Goal: Transaction & Acquisition: Purchase product/service

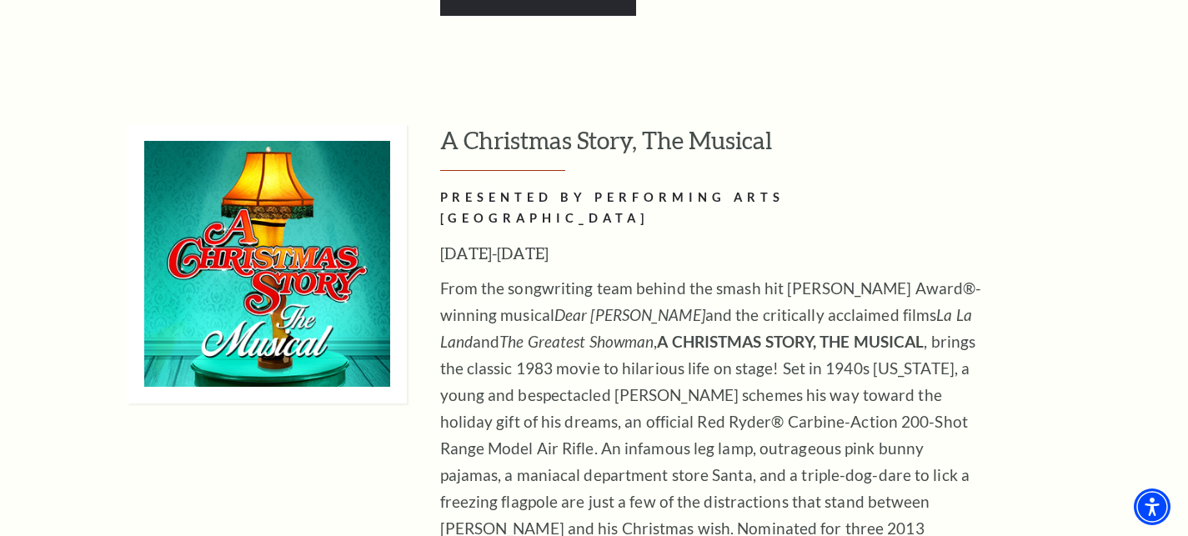
scroll to position [6146, 0]
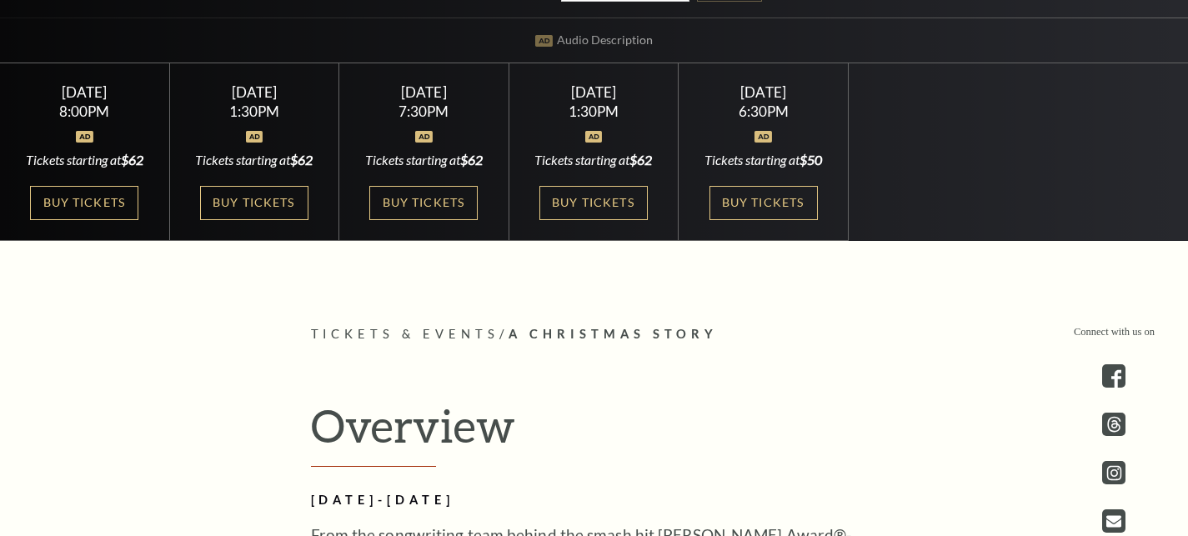
scroll to position [470, 0]
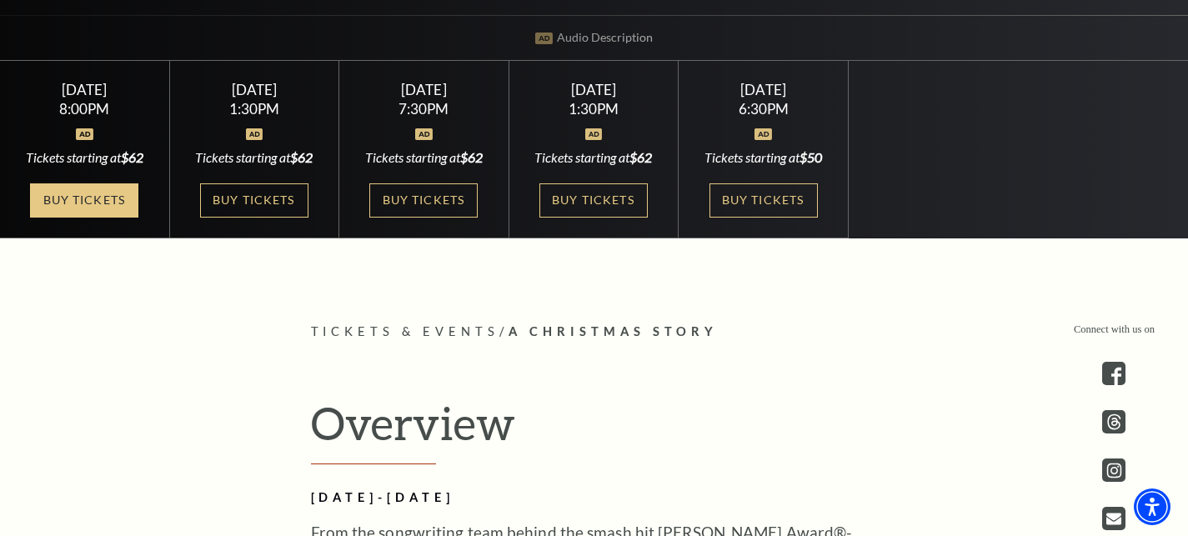
click at [103, 189] on link "Buy Tickets" at bounding box center [84, 200] width 108 height 34
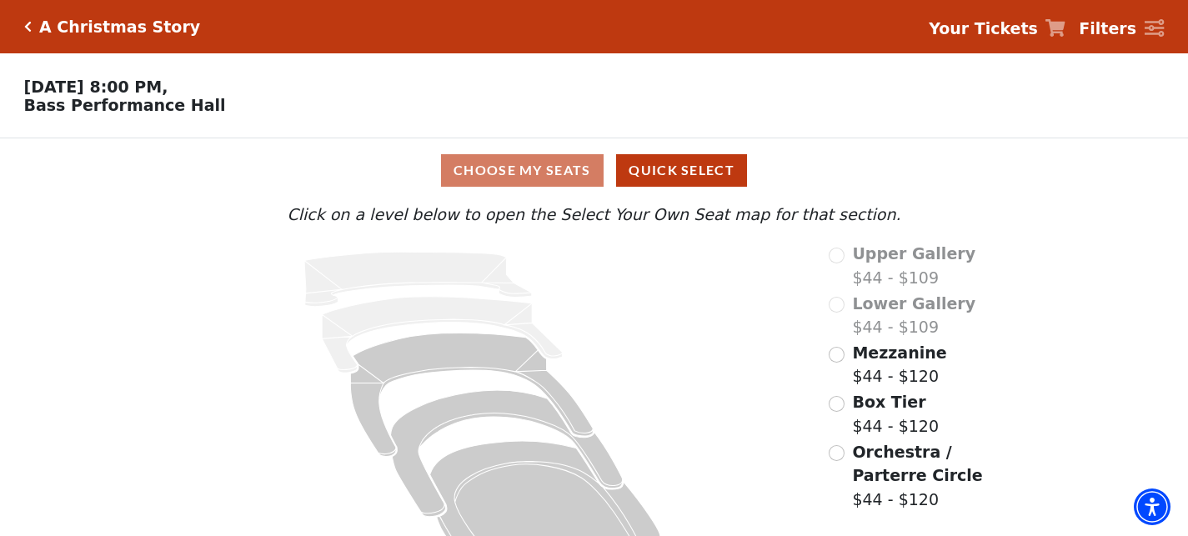
scroll to position [54, 0]
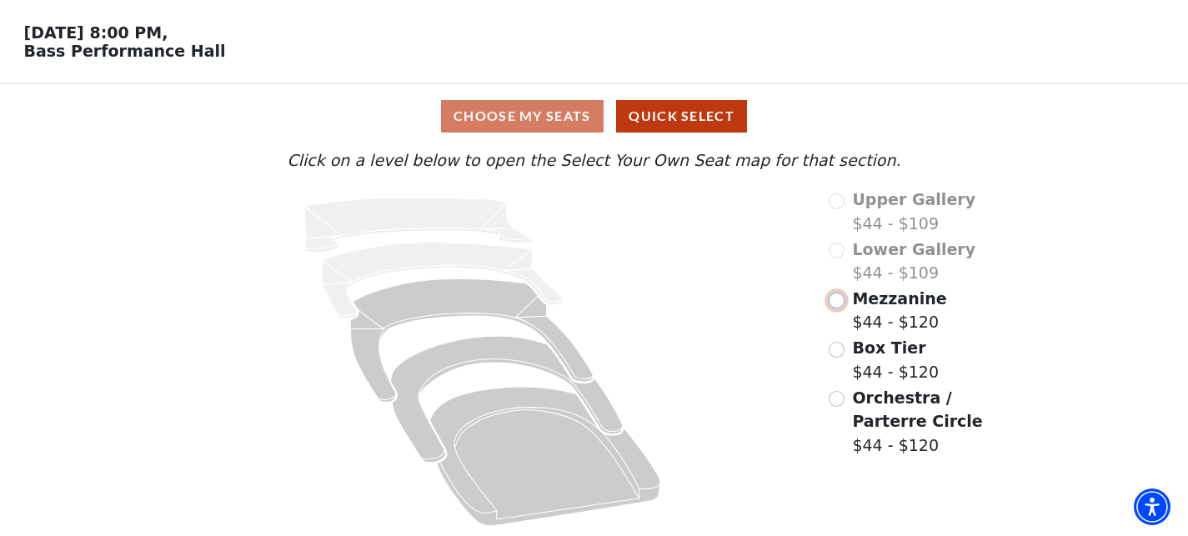
click at [838, 300] on input "Mezzanine$44 - $120\a" at bounding box center [837, 301] width 16 height 16
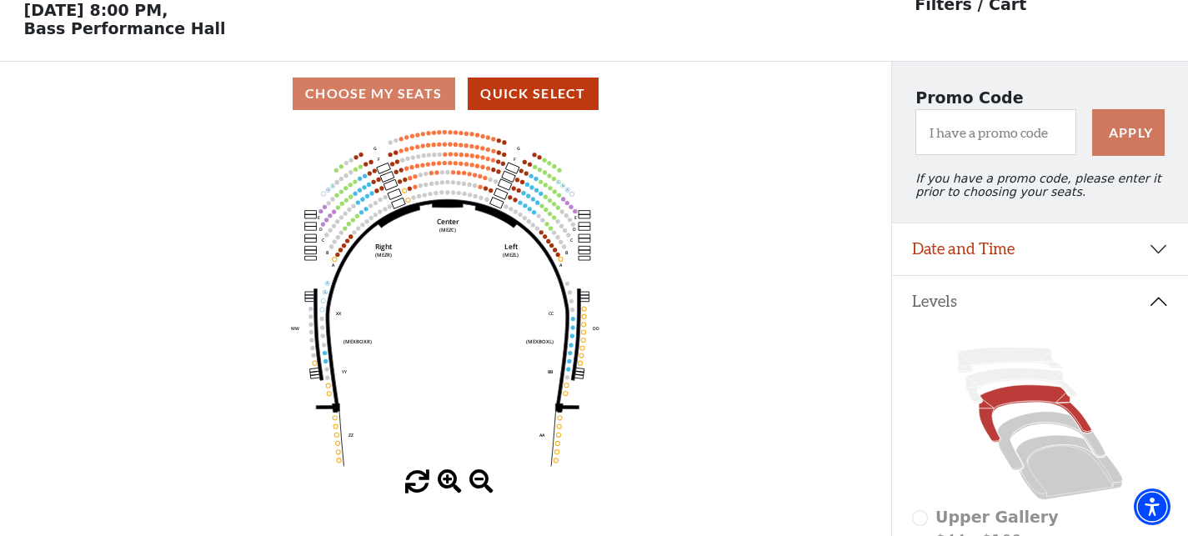
scroll to position [78, 0]
click at [450, 486] on span at bounding box center [450, 481] width 24 height 24
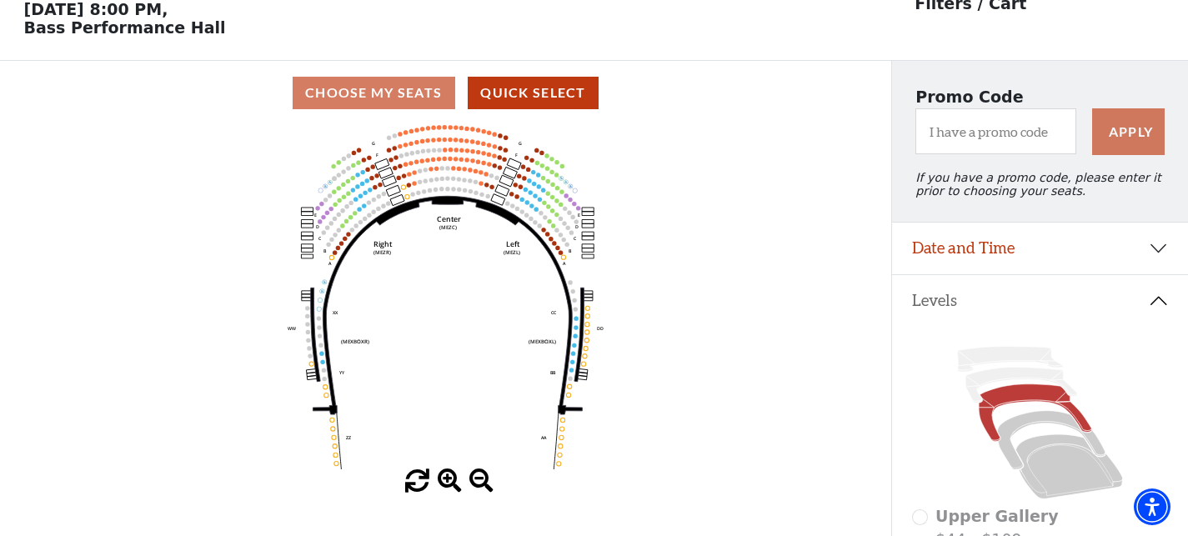
click at [450, 486] on span at bounding box center [450, 481] width 24 height 24
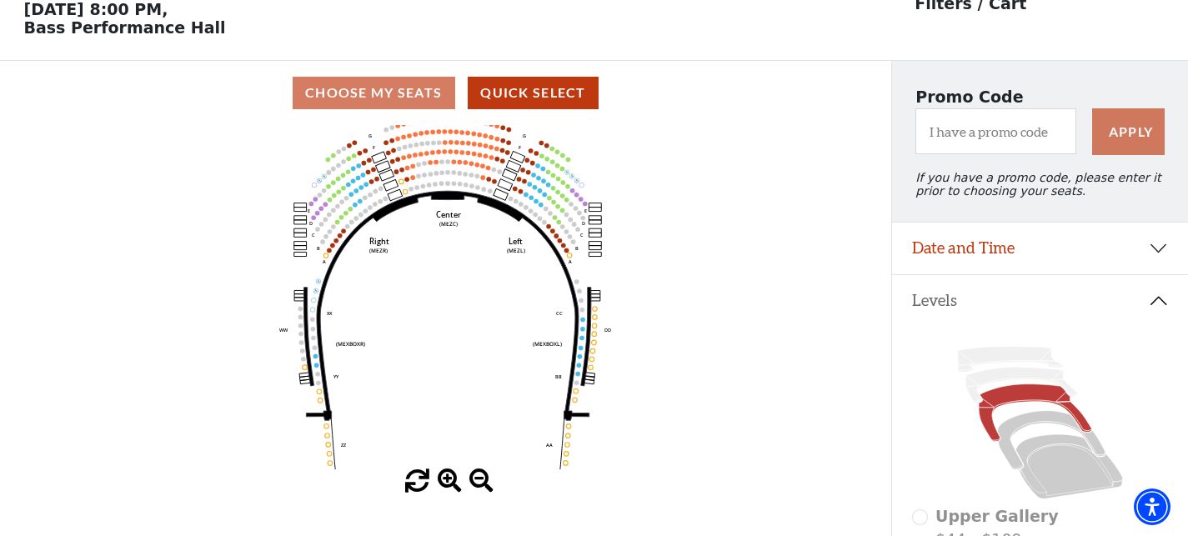
click at [450, 486] on span at bounding box center [450, 481] width 24 height 24
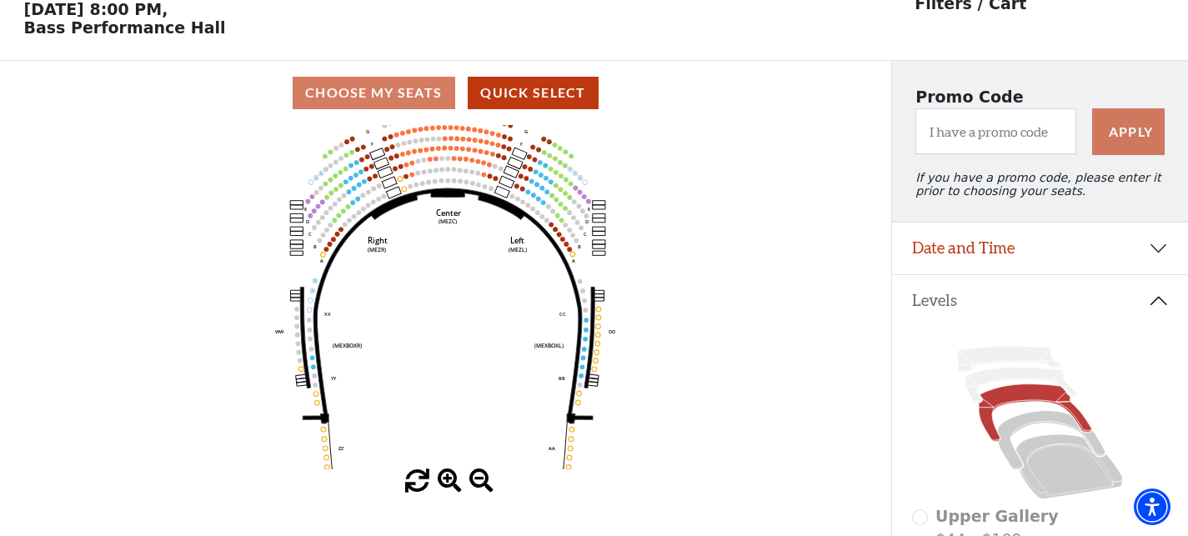
click at [450, 486] on span at bounding box center [450, 481] width 24 height 24
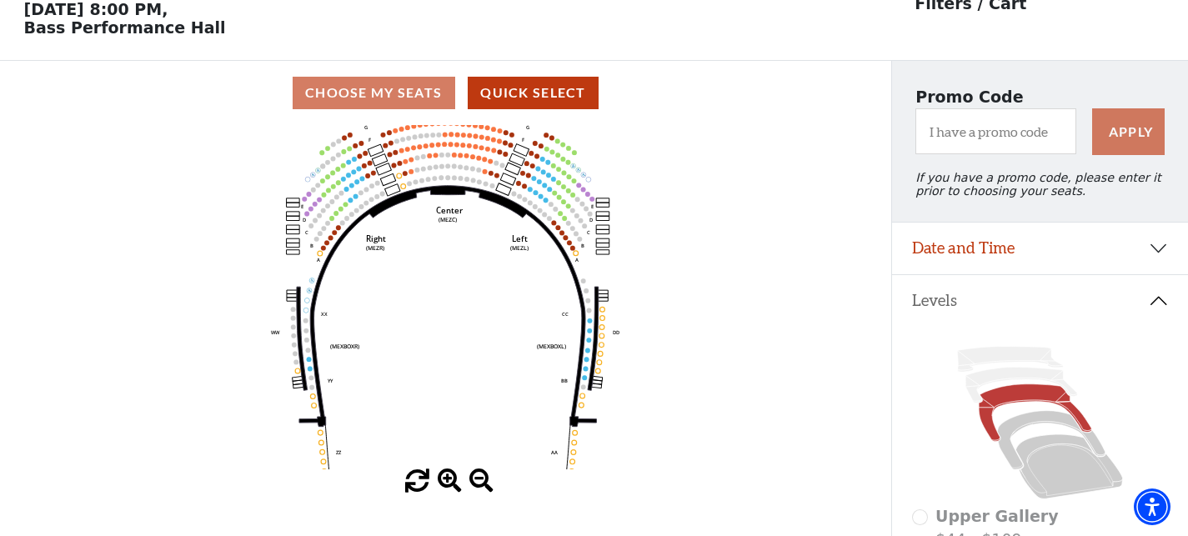
click at [450, 486] on span at bounding box center [450, 481] width 24 height 24
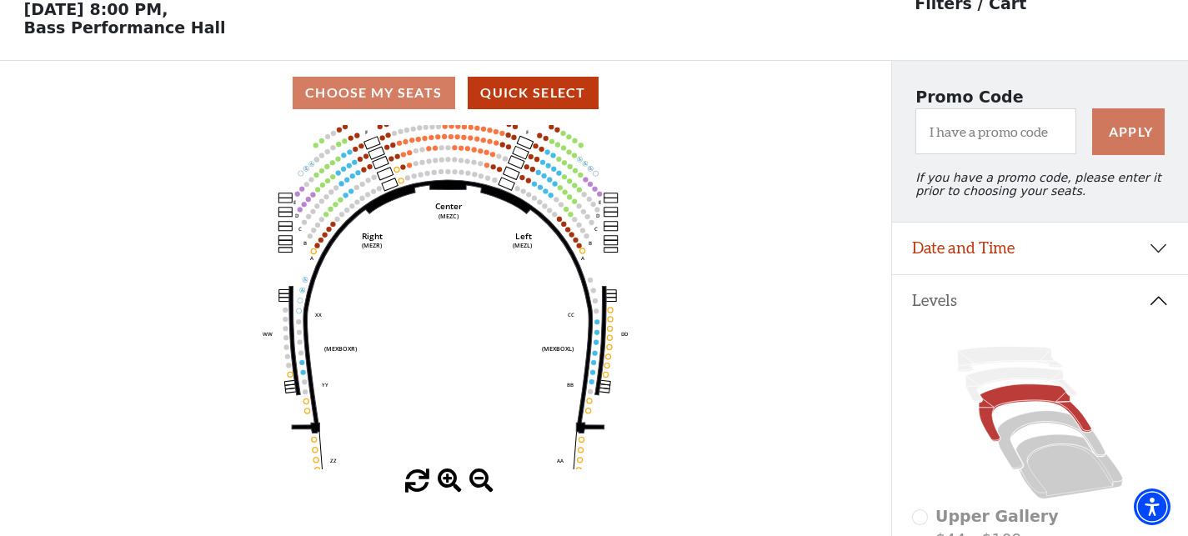
click at [450, 486] on span at bounding box center [450, 481] width 24 height 24
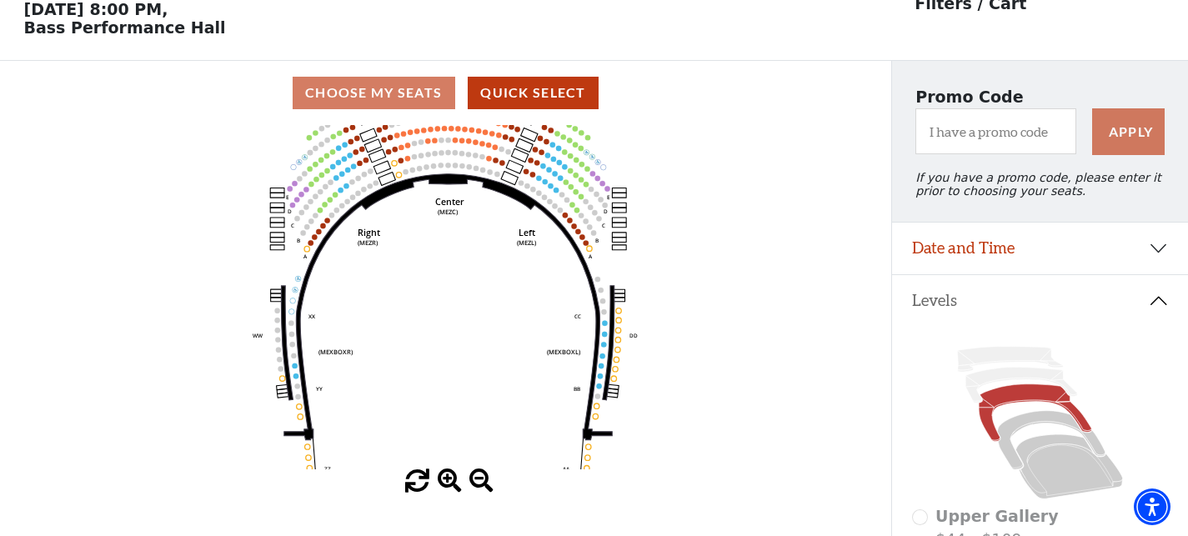
click at [450, 486] on span at bounding box center [450, 481] width 24 height 24
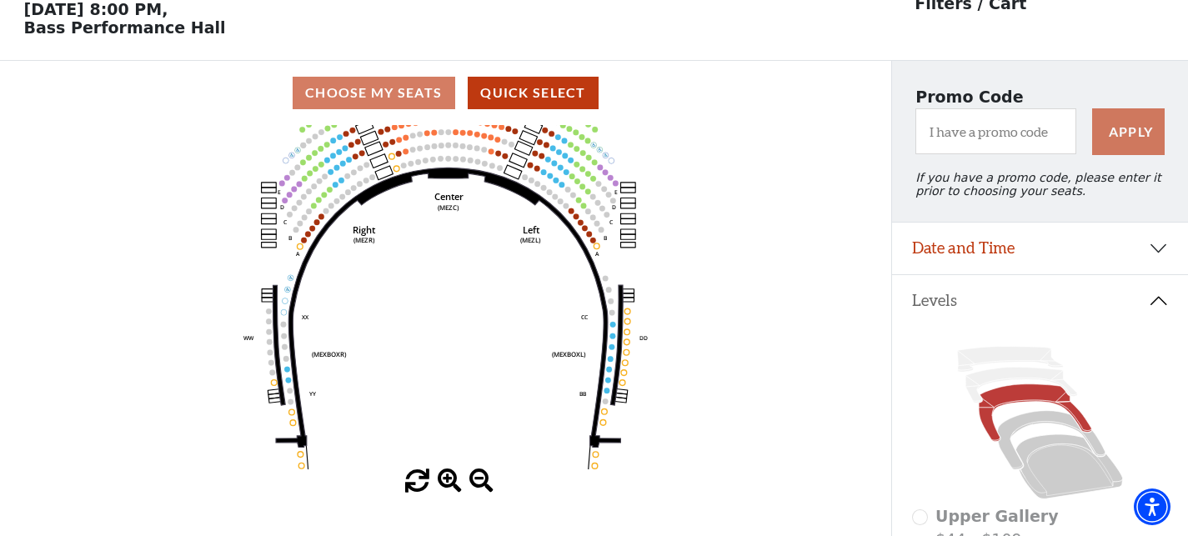
click at [450, 486] on span at bounding box center [450, 481] width 24 height 24
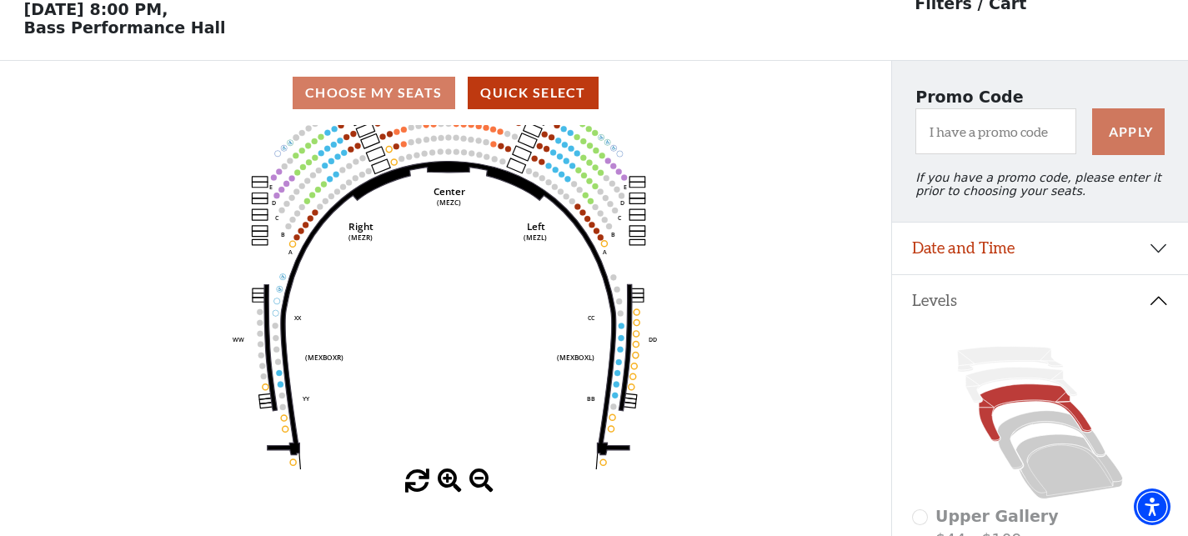
click at [450, 486] on span at bounding box center [450, 481] width 24 height 24
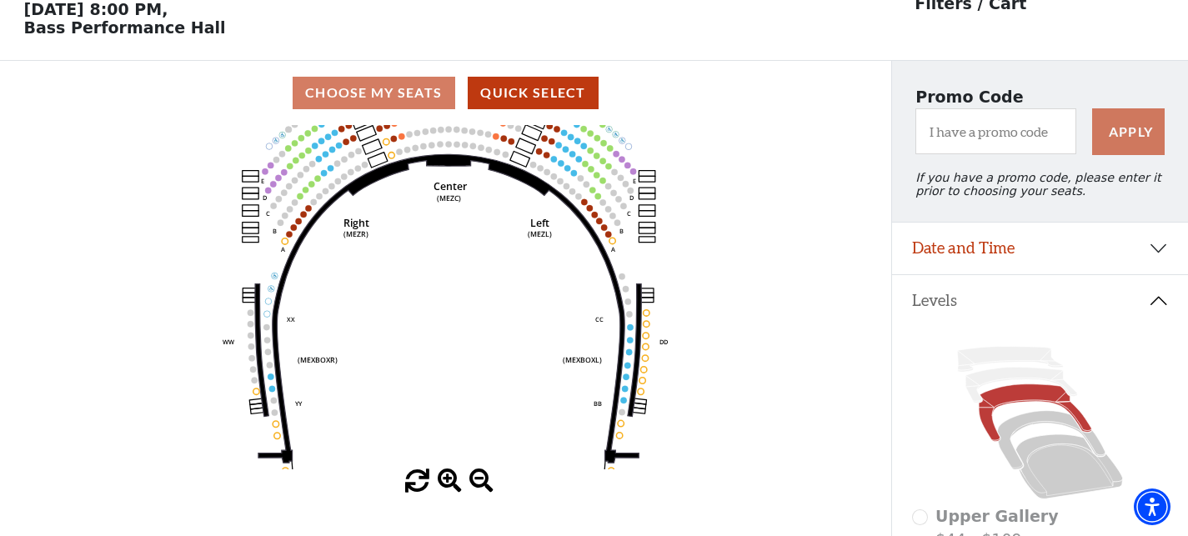
click at [450, 486] on span at bounding box center [450, 481] width 24 height 24
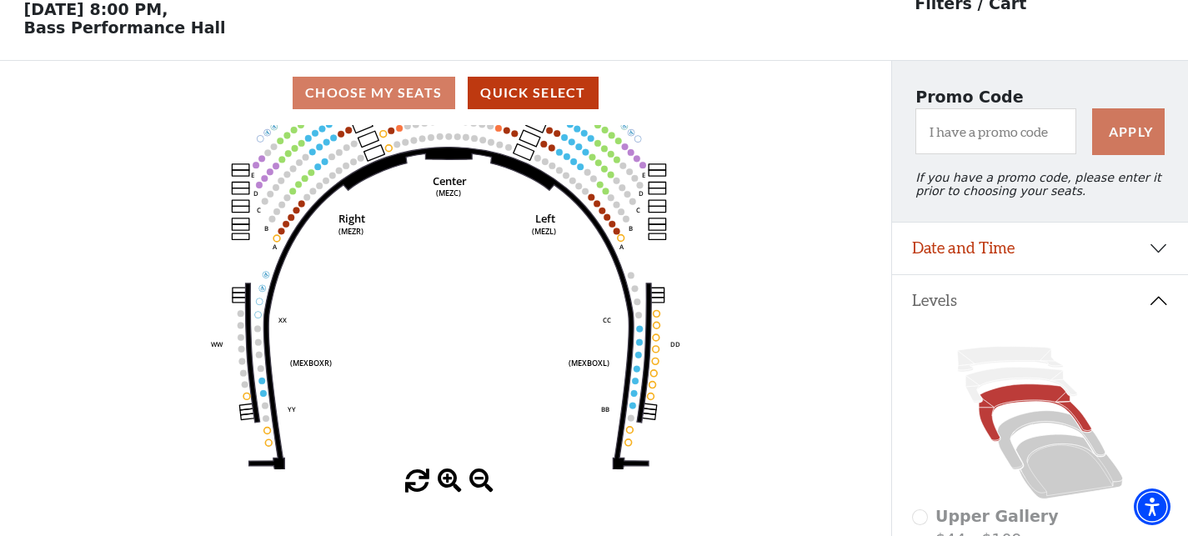
click at [451, 486] on span at bounding box center [450, 481] width 24 height 24
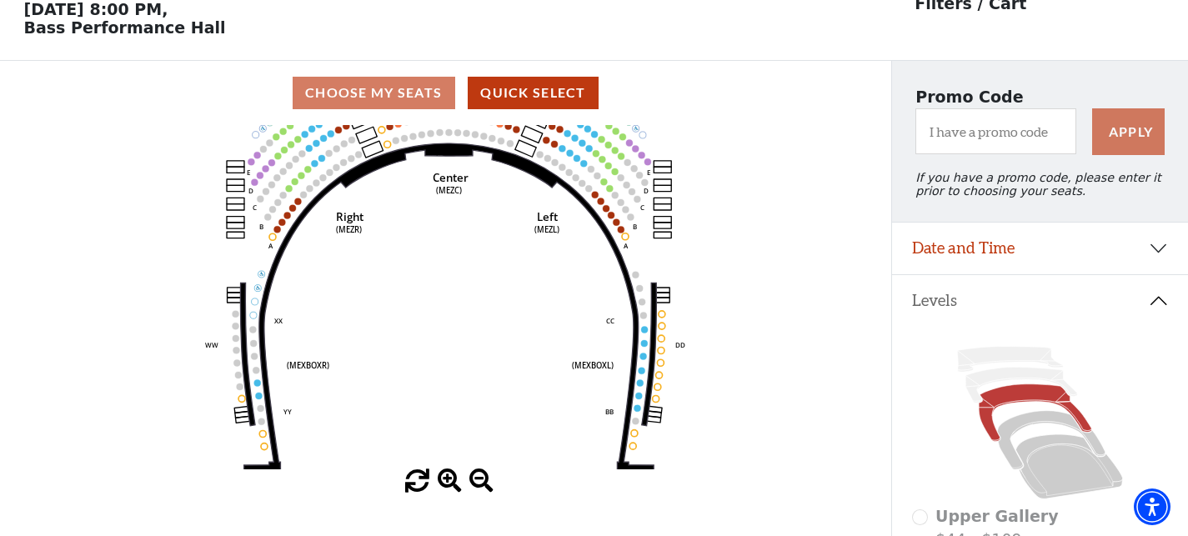
click at [455, 485] on span at bounding box center [450, 481] width 24 height 24
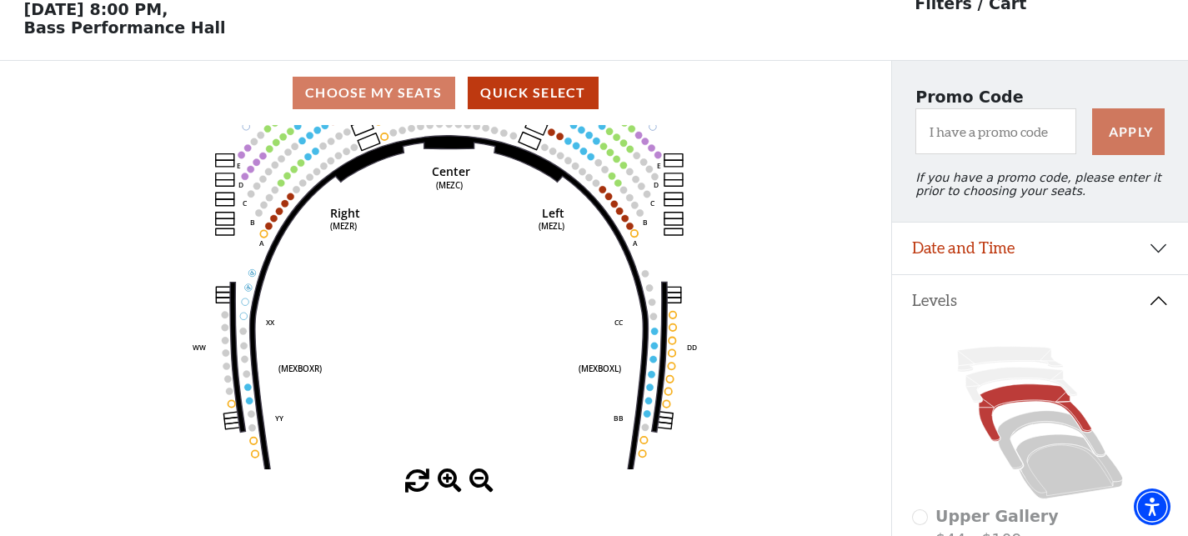
click at [455, 485] on span at bounding box center [450, 481] width 24 height 24
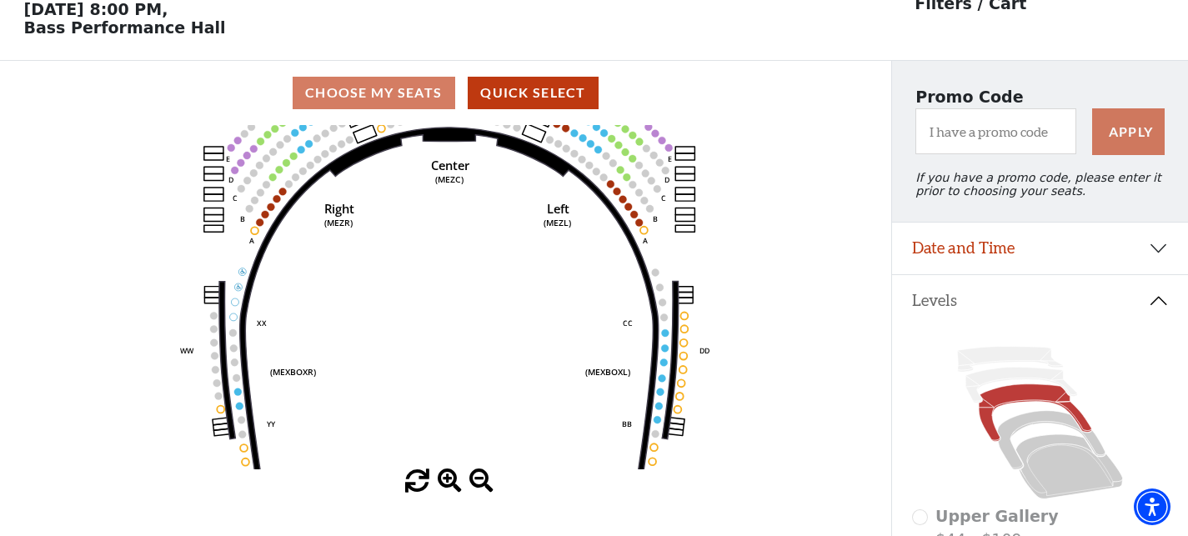
click at [455, 485] on span at bounding box center [450, 481] width 24 height 24
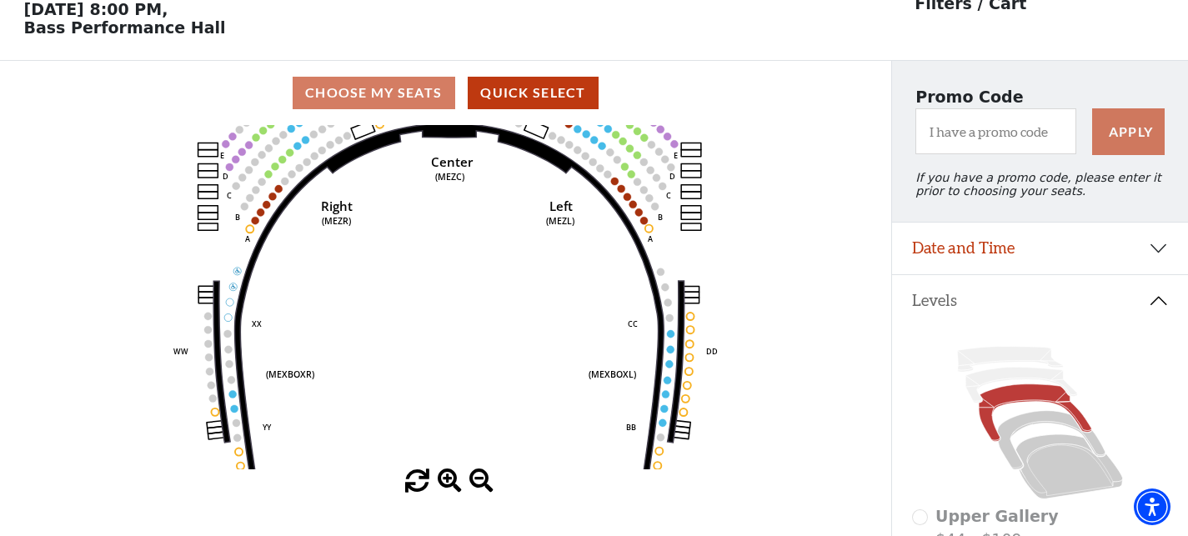
click at [455, 485] on span at bounding box center [450, 481] width 24 height 24
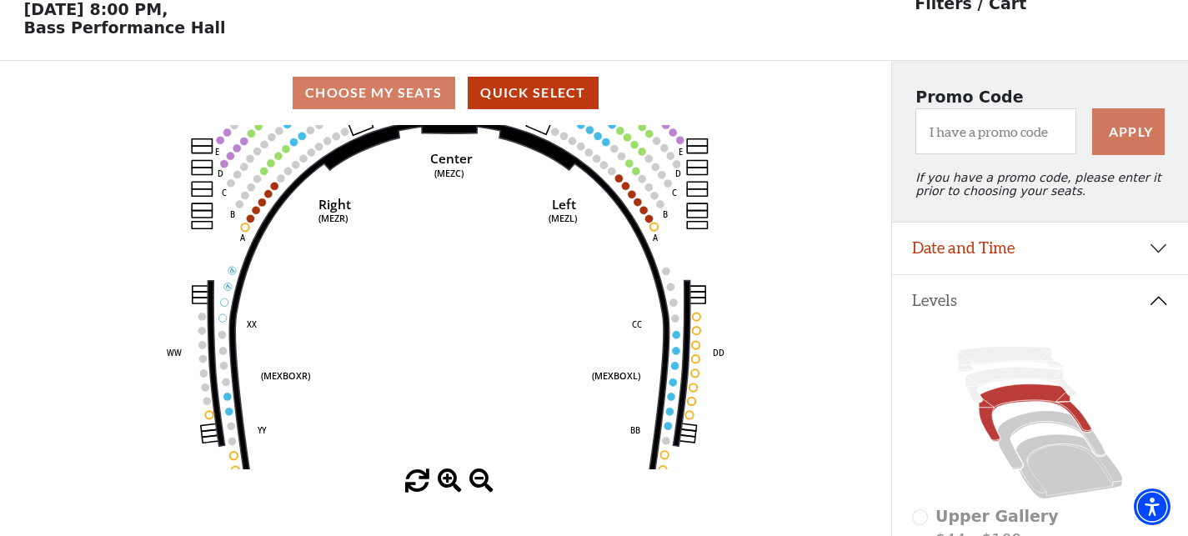
click at [455, 485] on span at bounding box center [450, 481] width 24 height 24
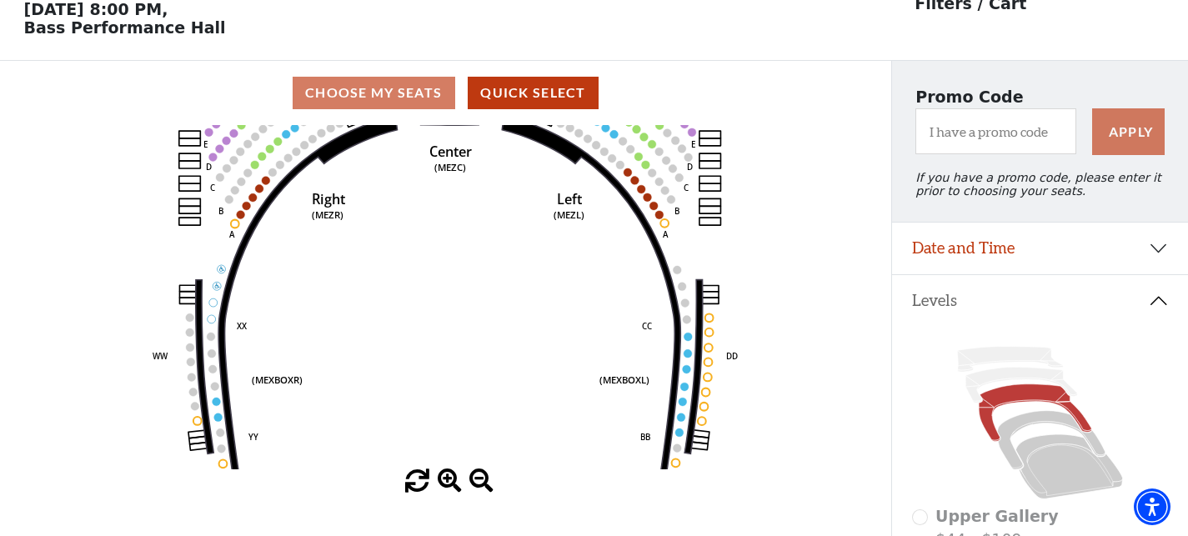
click at [455, 485] on span at bounding box center [450, 481] width 24 height 24
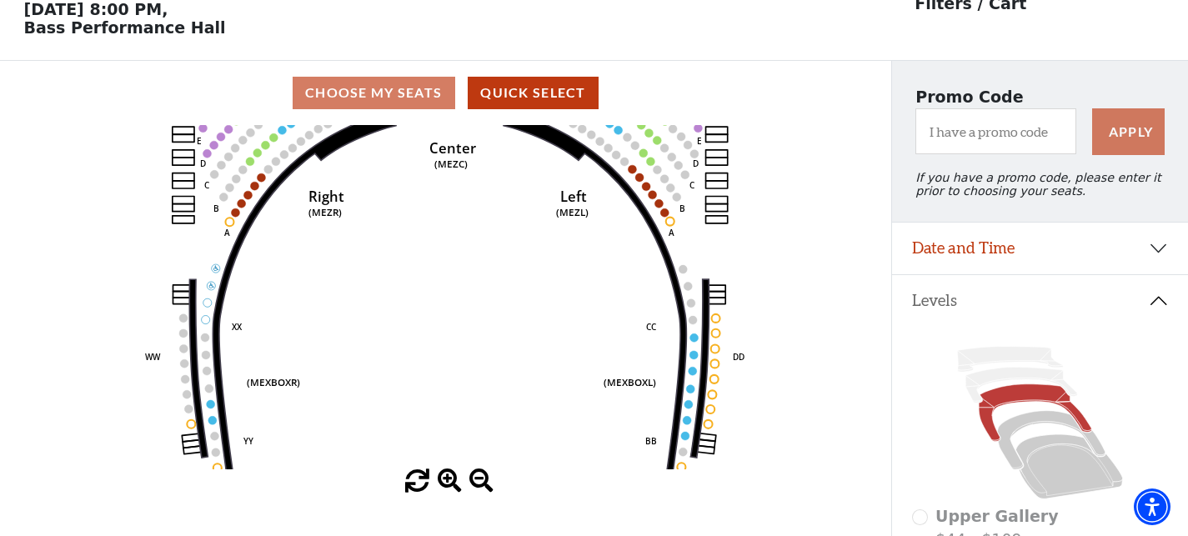
click at [455, 485] on span at bounding box center [450, 481] width 24 height 24
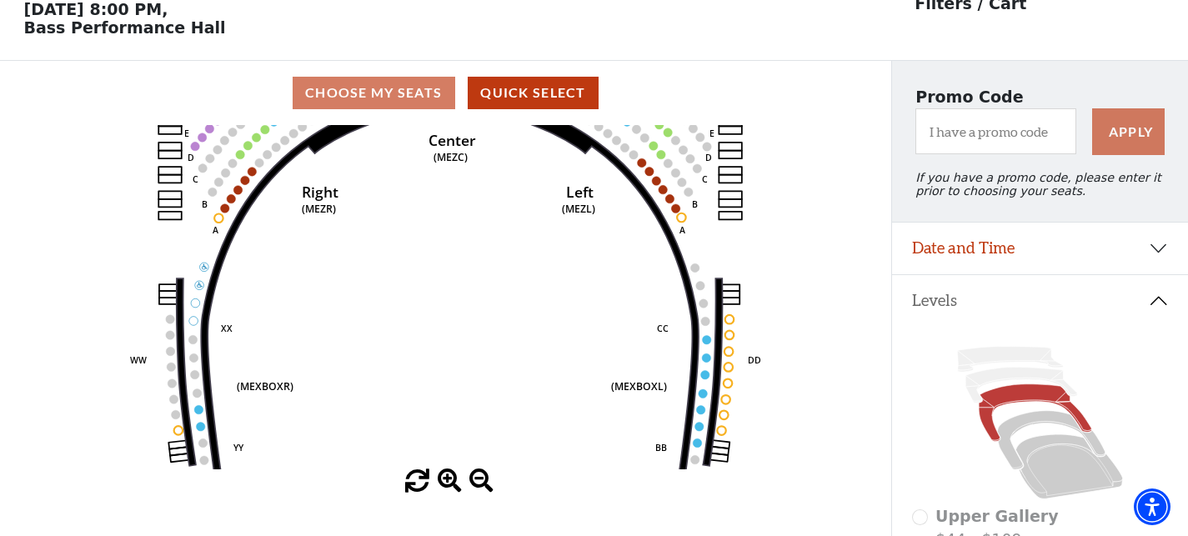
click at [455, 485] on span at bounding box center [450, 481] width 24 height 24
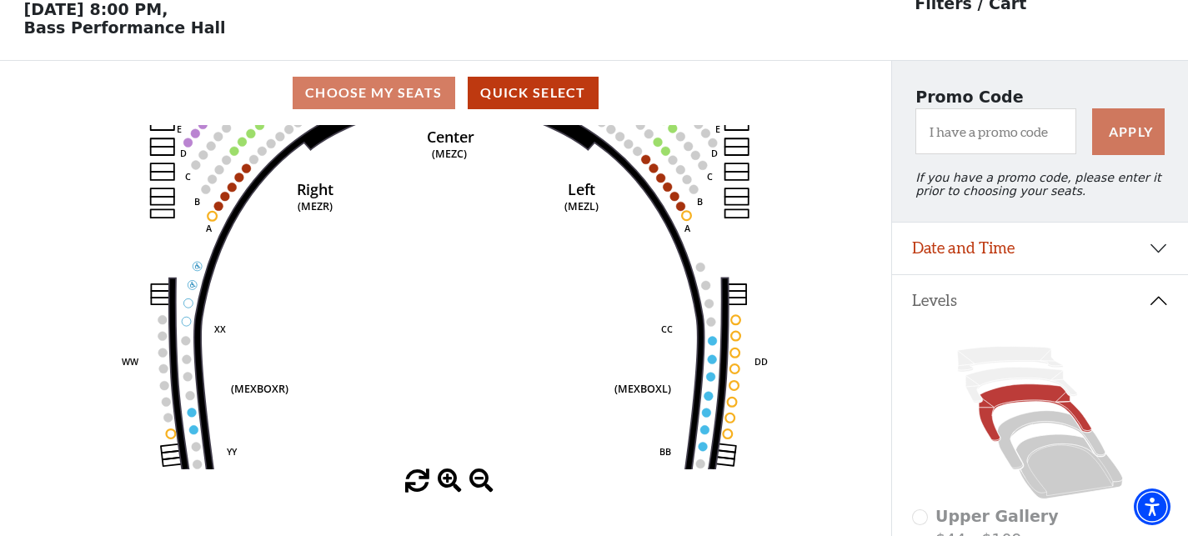
drag, startPoint x: 464, startPoint y: 232, endPoint x: 459, endPoint y: 557, distance: 325.2
click at [459, 459] on html "Skip to main content Enable accessibility for low vision Open the accessibility…" at bounding box center [594, 190] width 1188 height 536
